Goal: Information Seeking & Learning: Learn about a topic

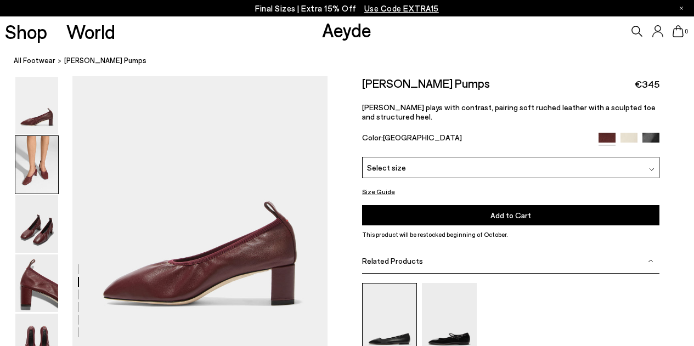
scroll to position [363, 0]
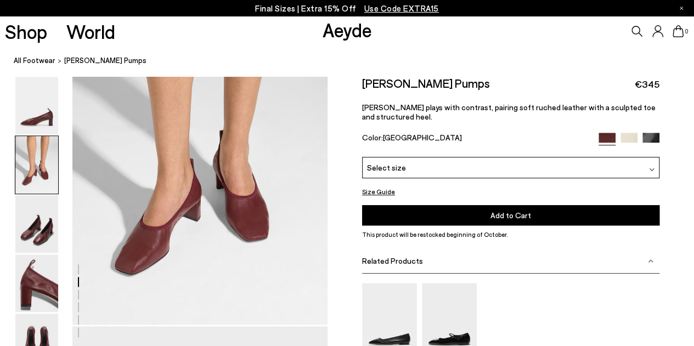
click at [354, 32] on link "Aeyde" at bounding box center [346, 29] width 49 height 23
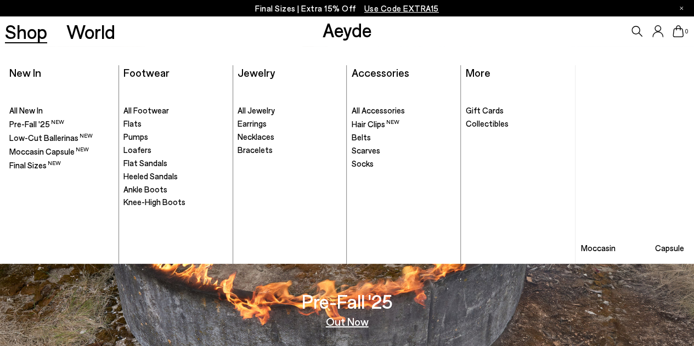
click at [41, 28] on link "Shop" at bounding box center [26, 31] width 42 height 19
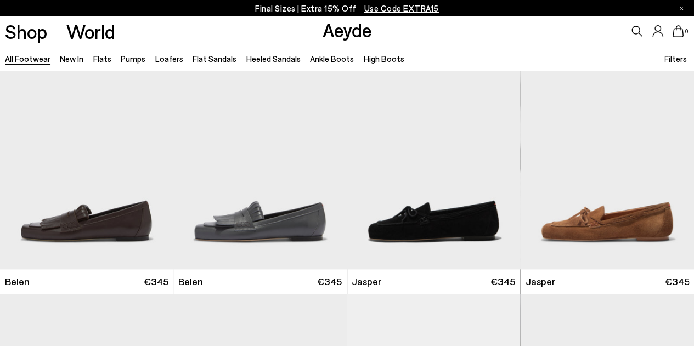
scroll to position [514, 0]
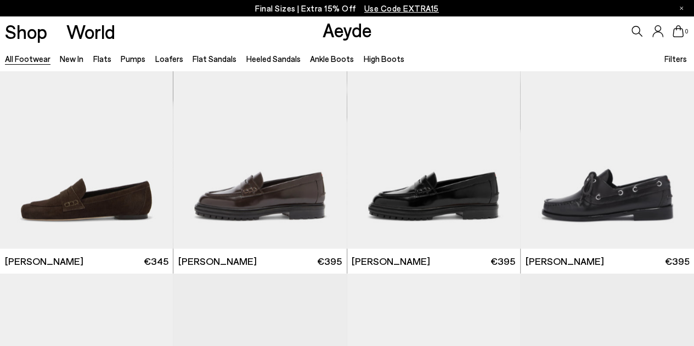
scroll to position [1012, 0]
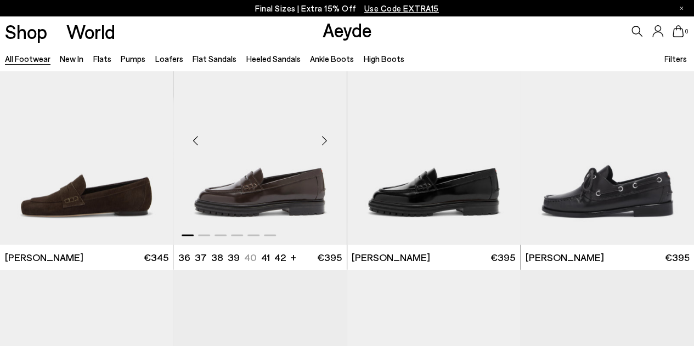
click at [293, 183] on img "1 / 6" at bounding box center [259, 136] width 173 height 218
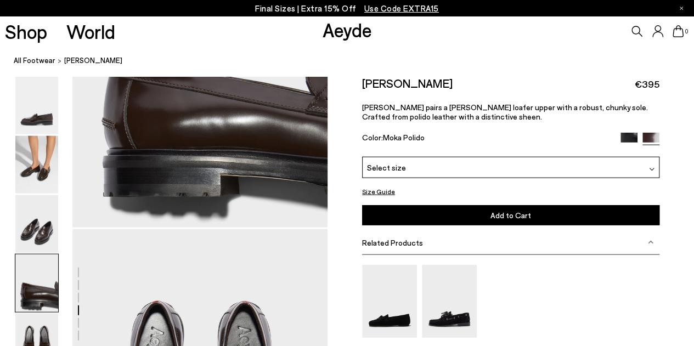
scroll to position [1263, 0]
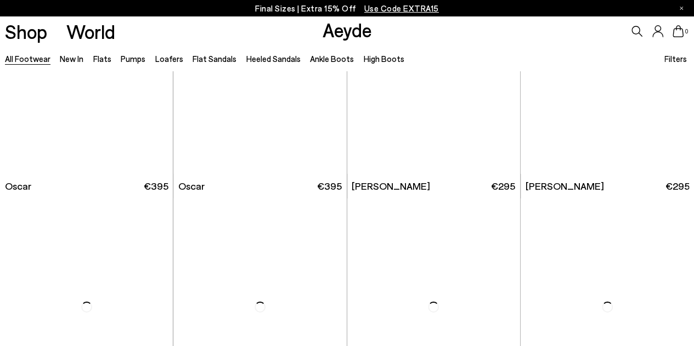
scroll to position [1814, 0]
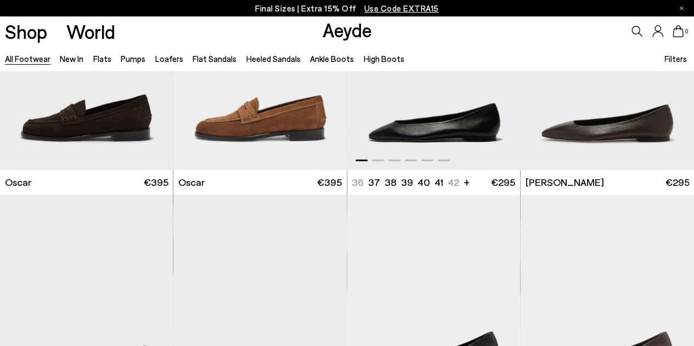
click at [421, 128] on img "1 / 6" at bounding box center [433, 61] width 173 height 218
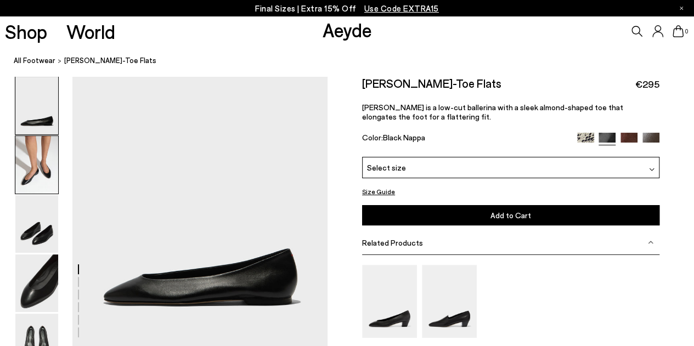
click at [36, 151] on img at bounding box center [36, 165] width 43 height 58
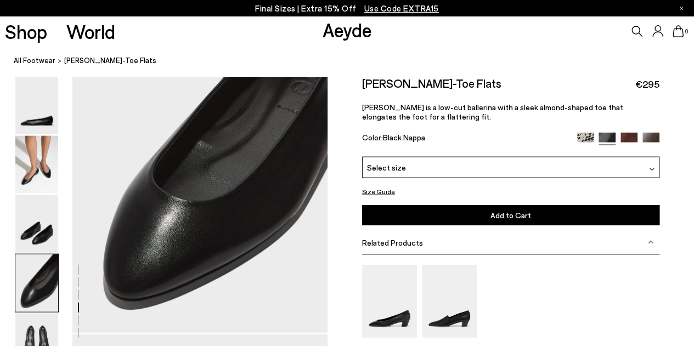
scroll to position [1041, 0]
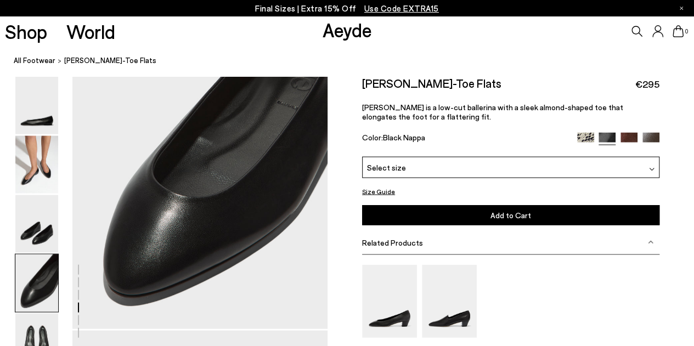
click at [580, 138] on img at bounding box center [585, 141] width 17 height 17
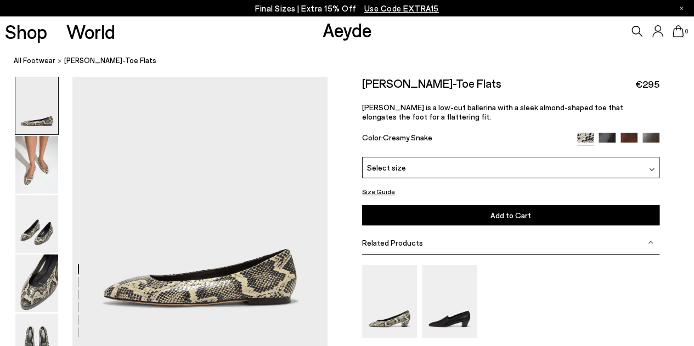
click at [635, 138] on img at bounding box center [628, 141] width 17 height 17
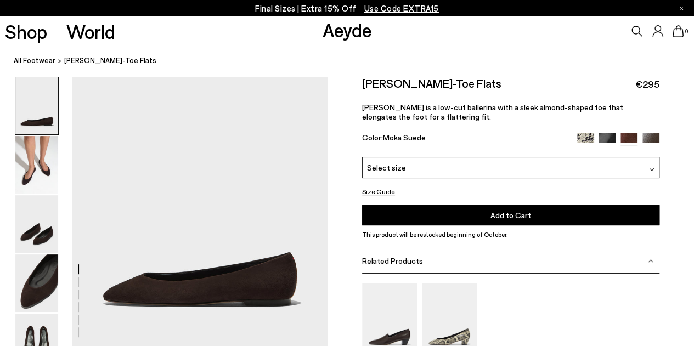
click at [648, 138] on img at bounding box center [650, 141] width 17 height 17
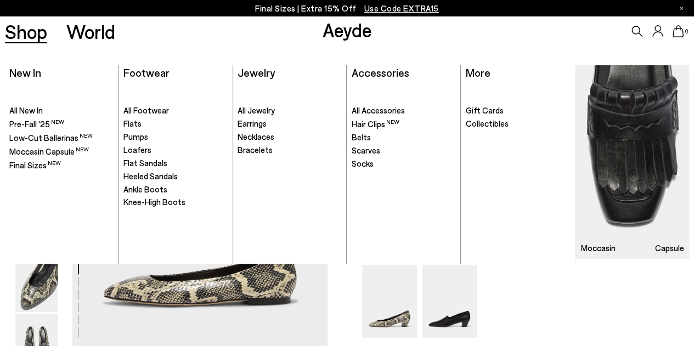
click at [30, 105] on ul ". All New In Pre-Fall '25" at bounding box center [61, 173] width 104 height 181
click at [32, 110] on span "All New In" at bounding box center [25, 110] width 33 height 10
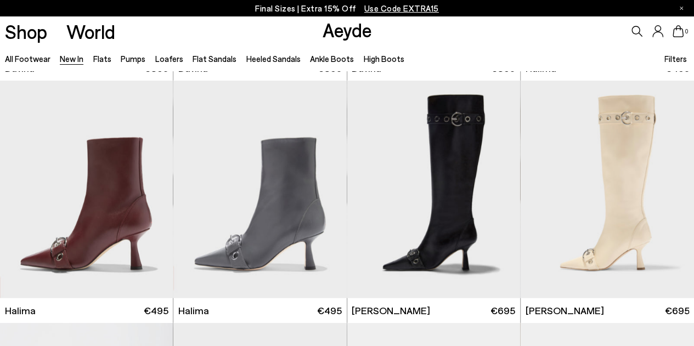
scroll to position [3202, 0]
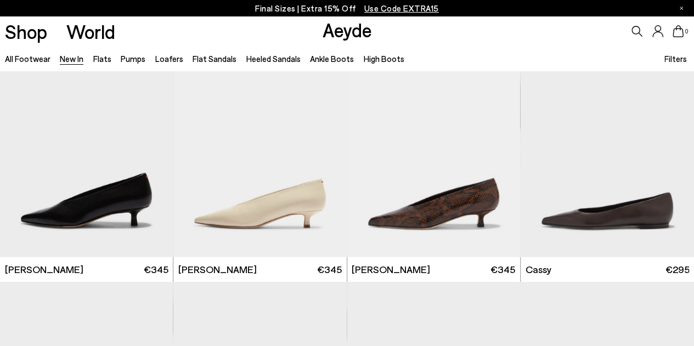
scroll to position [3684, 0]
